Goal: Task Accomplishment & Management: Manage account settings

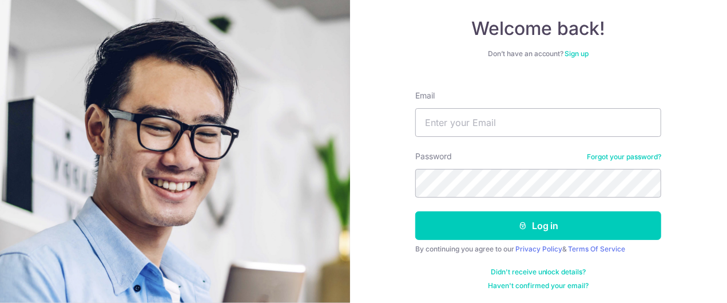
scroll to position [60, 0]
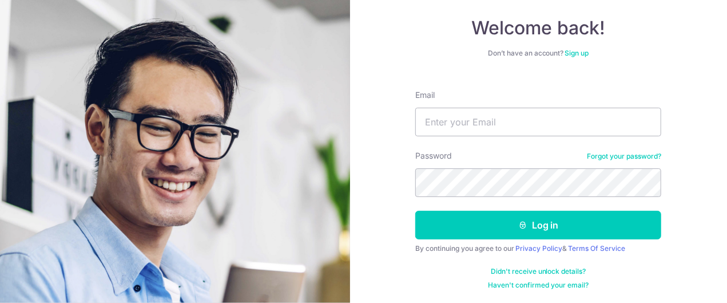
click at [634, 153] on link "Forgot your password?" at bounding box center [624, 156] width 74 height 9
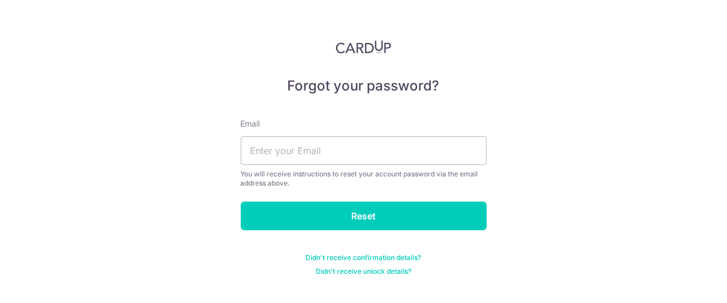
click at [383, 271] on link "Didn't receive unlock details?" at bounding box center [364, 271] width 96 height 9
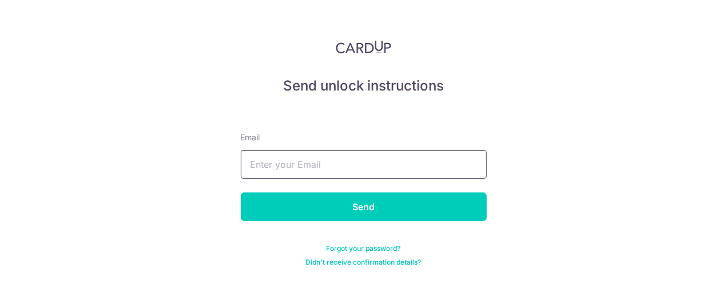
click at [316, 158] on input "text" at bounding box center [364, 164] width 246 height 29
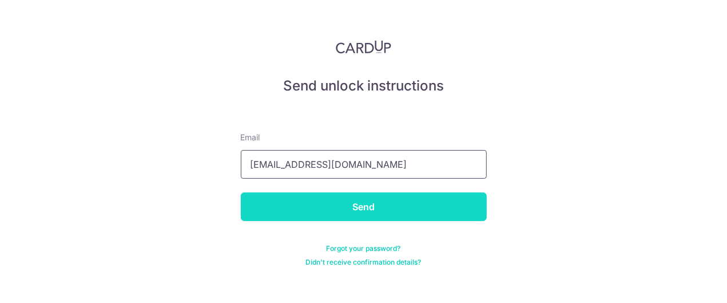
type input "wendnia@hotmail.com"
click at [351, 212] on input "Send" at bounding box center [364, 206] width 246 height 29
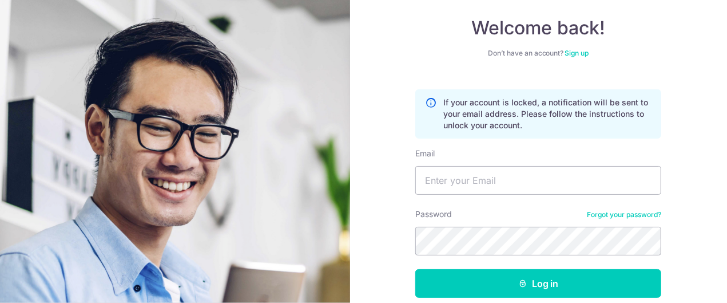
scroll to position [118, 0]
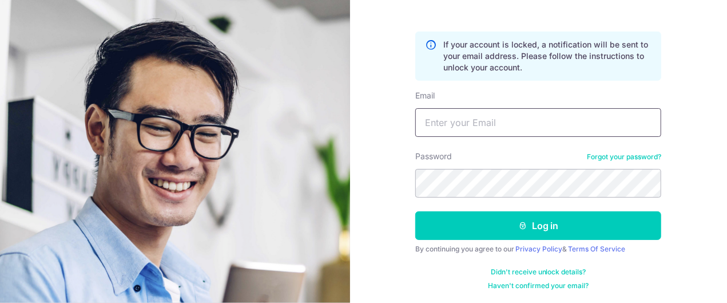
click at [441, 125] on input "Email" at bounding box center [539, 122] width 246 height 29
type input "[EMAIL_ADDRESS][DOMAIN_NAME]"
click at [416, 211] on button "Log in" at bounding box center [539, 225] width 246 height 29
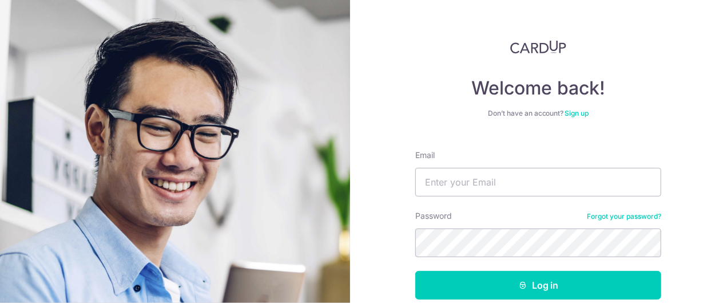
click at [562, 116] on div "Don’t have an account? Sign up" at bounding box center [539, 113] width 246 height 9
click at [579, 112] on link "Sign up" at bounding box center [577, 113] width 24 height 9
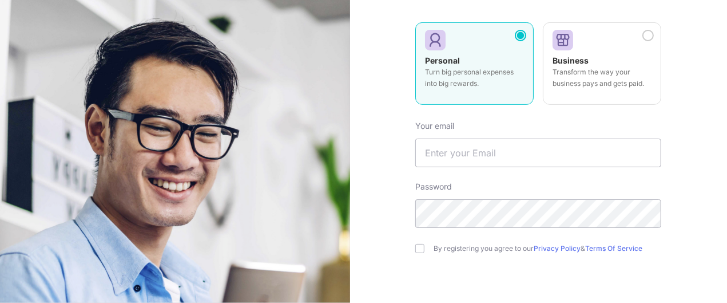
scroll to position [137, 0]
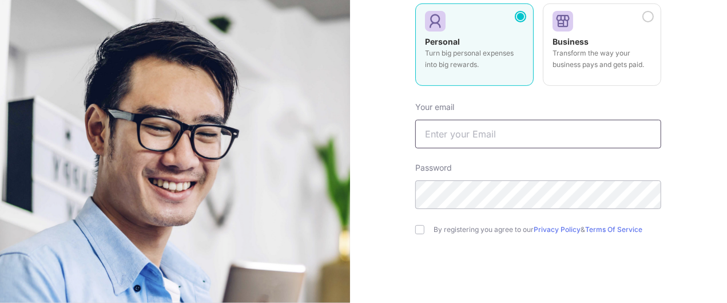
click at [462, 136] on input "text" at bounding box center [539, 134] width 246 height 29
type input "wendnia@hotmail.com"
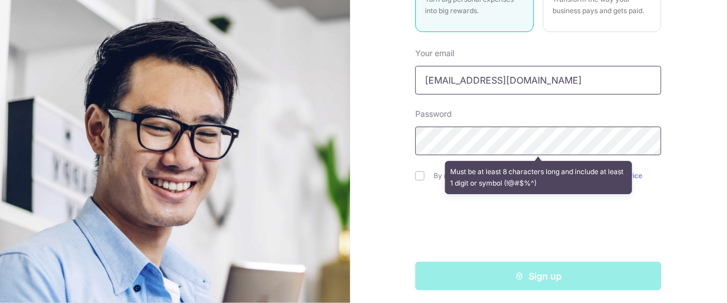
scroll to position [196, 0]
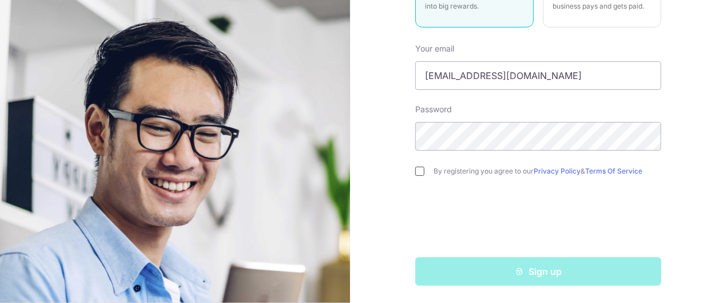
click at [417, 173] on input "checkbox" at bounding box center [420, 171] width 9 height 9
checkbox input "true"
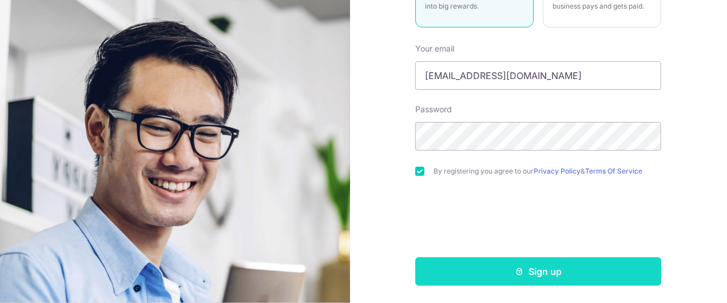
click at [530, 268] on button "Sign up" at bounding box center [539, 271] width 246 height 29
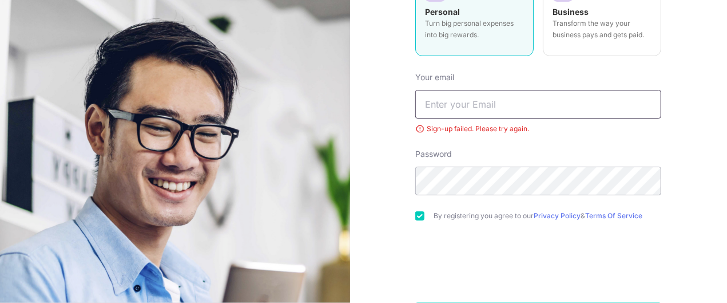
click at [493, 102] on input "text" at bounding box center [539, 104] width 246 height 29
type input "wendnia@hotmail.com"
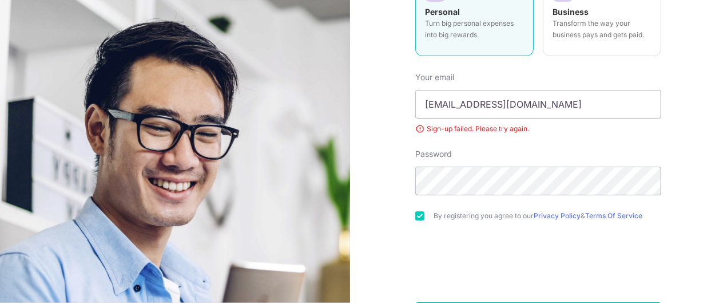
scroll to position [212, 0]
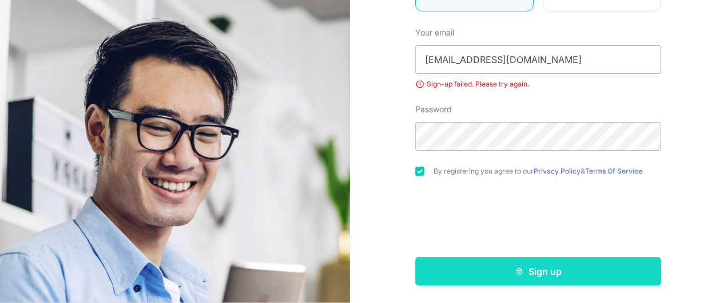
click at [527, 274] on button "Sign up" at bounding box center [539, 271] width 246 height 29
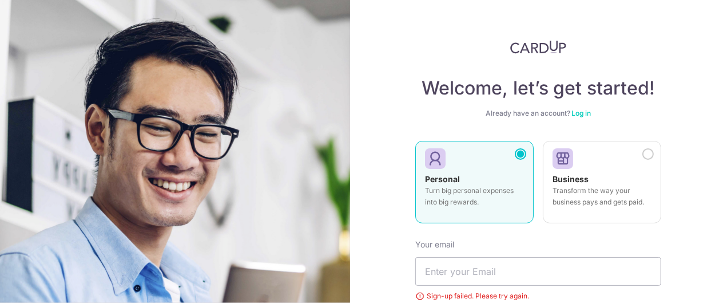
click at [590, 112] on link "Log in" at bounding box center [581, 113] width 19 height 9
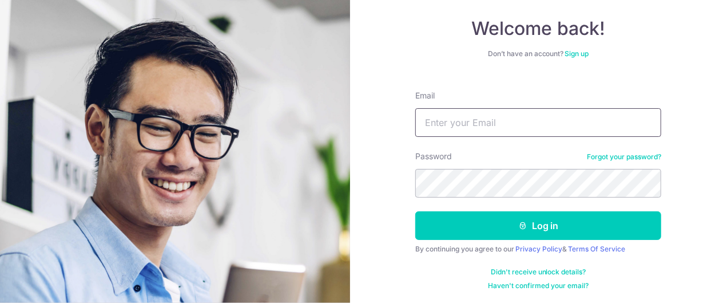
scroll to position [60, 0]
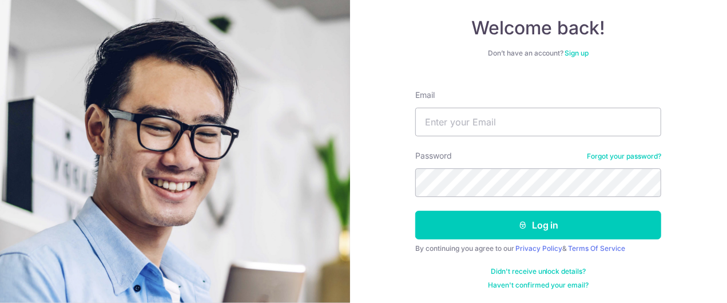
click at [615, 158] on link "Forgot your password?" at bounding box center [624, 156] width 74 height 9
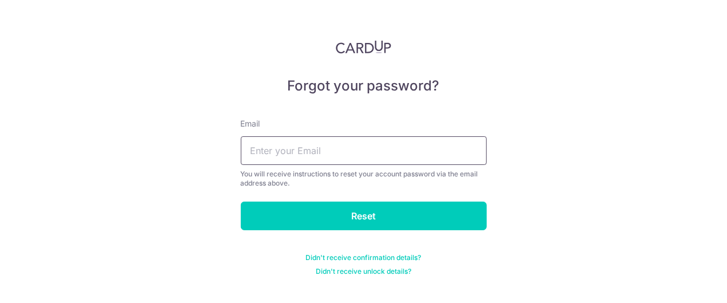
click at [285, 150] on input "text" at bounding box center [364, 150] width 246 height 29
drag, startPoint x: 299, startPoint y: 150, endPoint x: 330, endPoint y: 148, distance: 31.0
click at [330, 148] on input "[EMAIL_ADDRESS][DOMAIN_NAME]" at bounding box center [364, 150] width 246 height 29
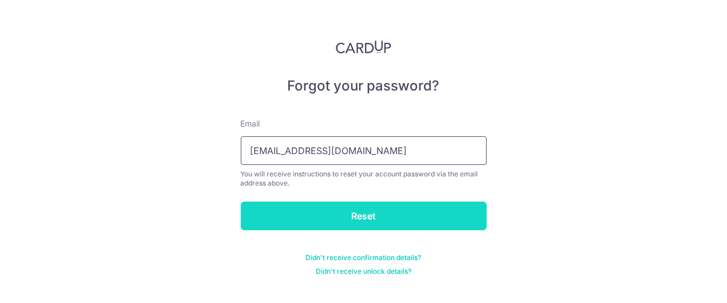
type input "pregopia@gmail.com"
click at [394, 211] on input "Reset" at bounding box center [364, 215] width 246 height 29
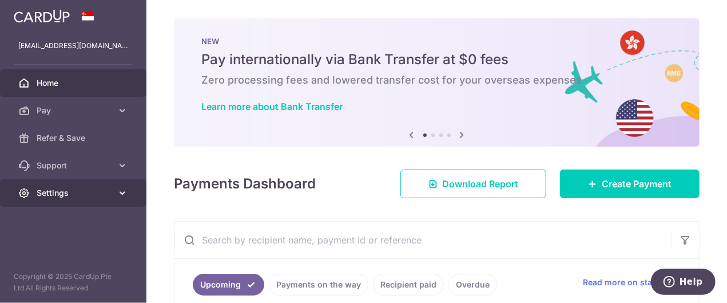
click at [55, 198] on link "Settings" at bounding box center [73, 192] width 147 height 27
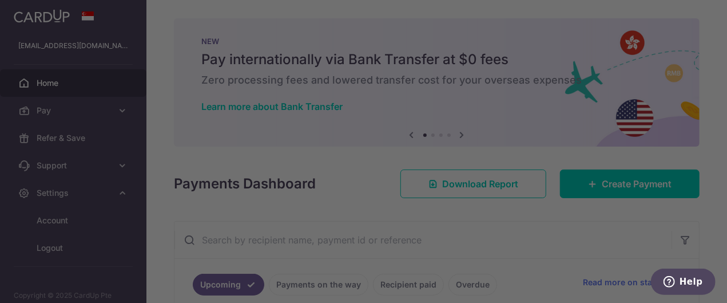
click at [57, 223] on div at bounding box center [367, 153] width 735 height 306
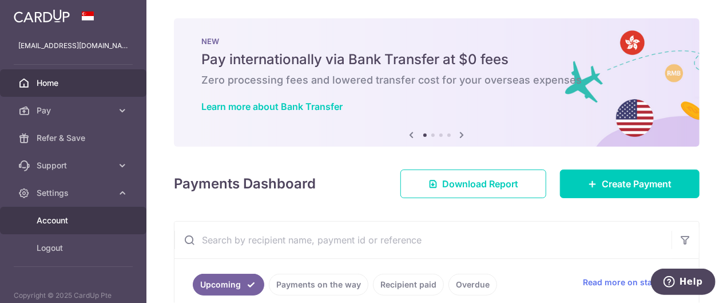
click at [46, 220] on span "Account" at bounding box center [75, 220] width 76 height 11
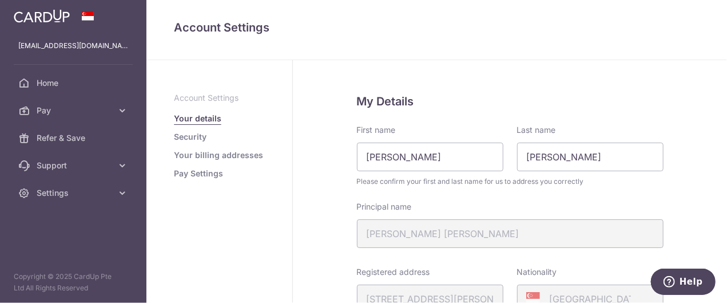
click at [208, 179] on link "Pay Settings" at bounding box center [198, 173] width 49 height 11
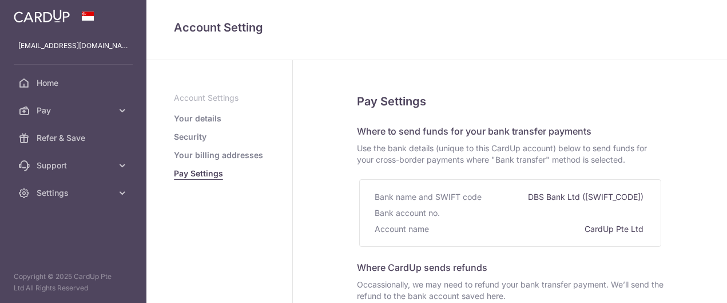
select select
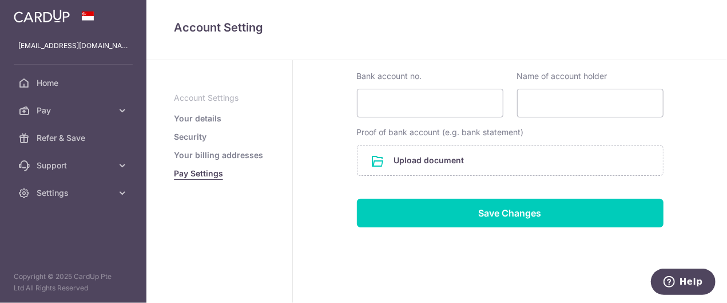
scroll to position [322, 0]
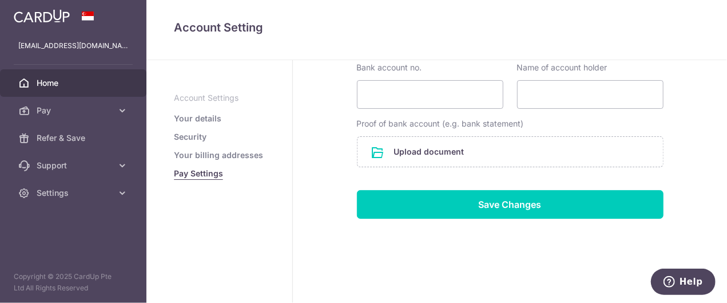
click at [41, 85] on span "Home" at bounding box center [75, 82] width 76 height 11
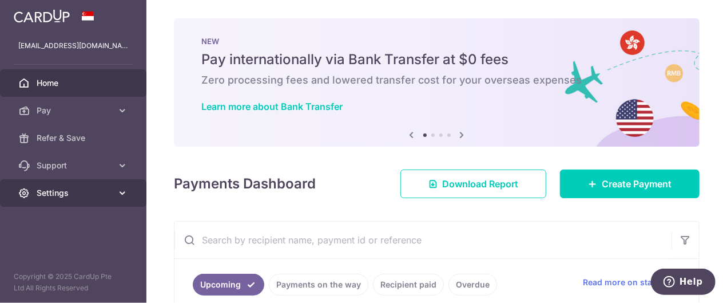
click at [65, 196] on span "Settings" at bounding box center [75, 192] width 76 height 11
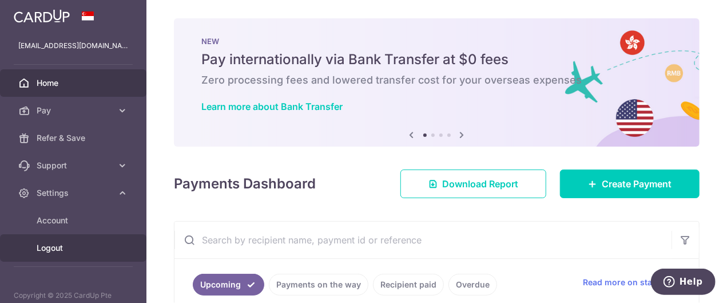
click at [58, 253] on link "Logout" at bounding box center [73, 247] width 147 height 27
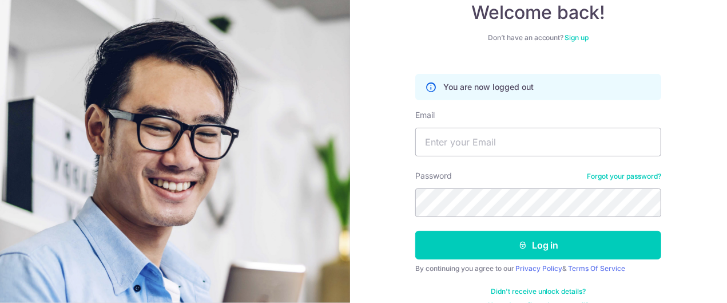
scroll to position [92, 0]
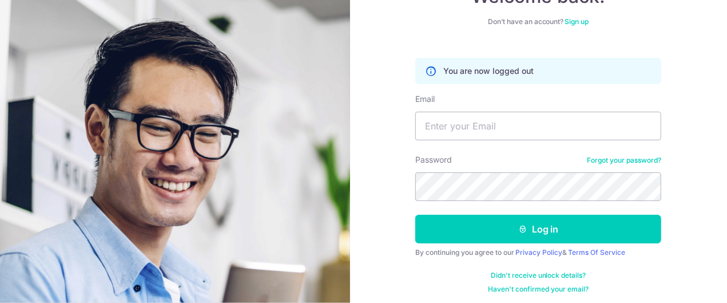
click at [540, 288] on link "Haven't confirmed your email?" at bounding box center [538, 288] width 101 height 9
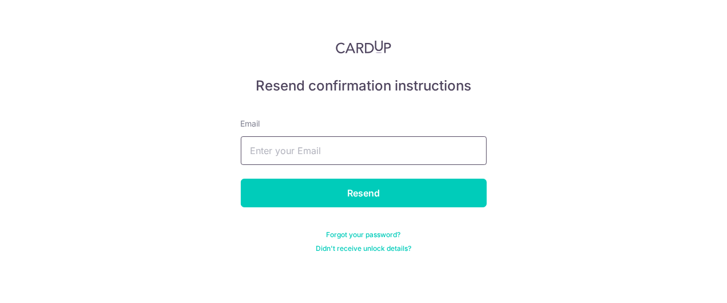
click at [314, 145] on input "text" at bounding box center [364, 150] width 246 height 29
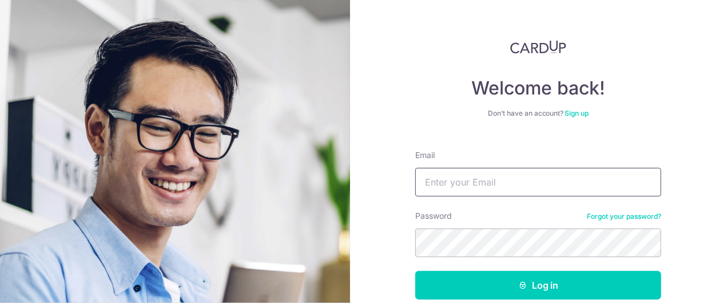
click at [482, 190] on input "Email" at bounding box center [539, 182] width 246 height 29
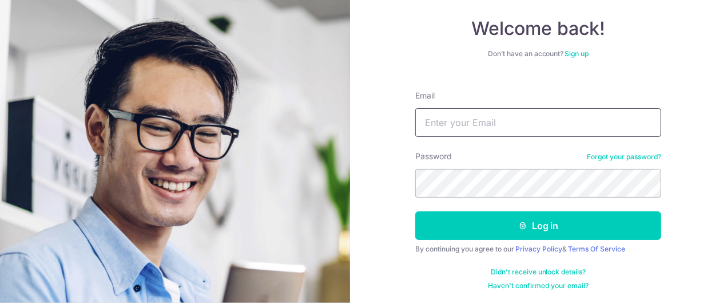
scroll to position [60, 0]
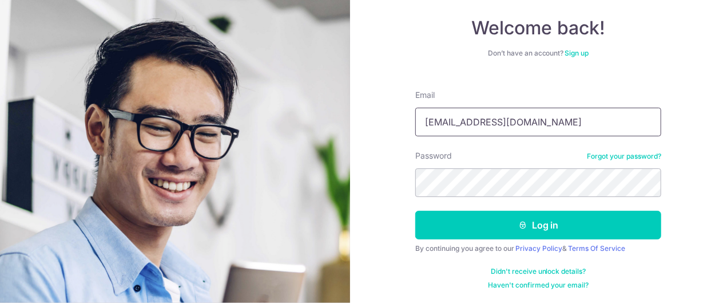
type input "[EMAIL_ADDRESS][DOMAIN_NAME]"
click at [416, 211] on button "Log in" at bounding box center [539, 225] width 246 height 29
